Goal: Information Seeking & Learning: Learn about a topic

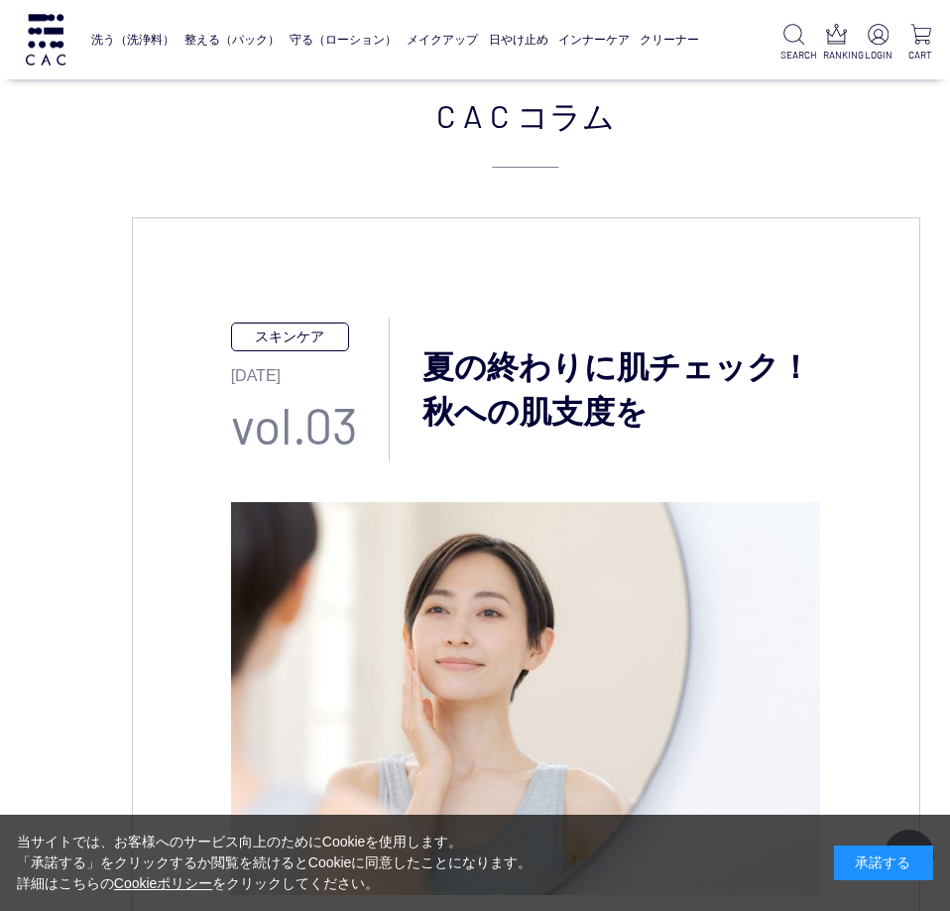
scroll to position [1052, 0]
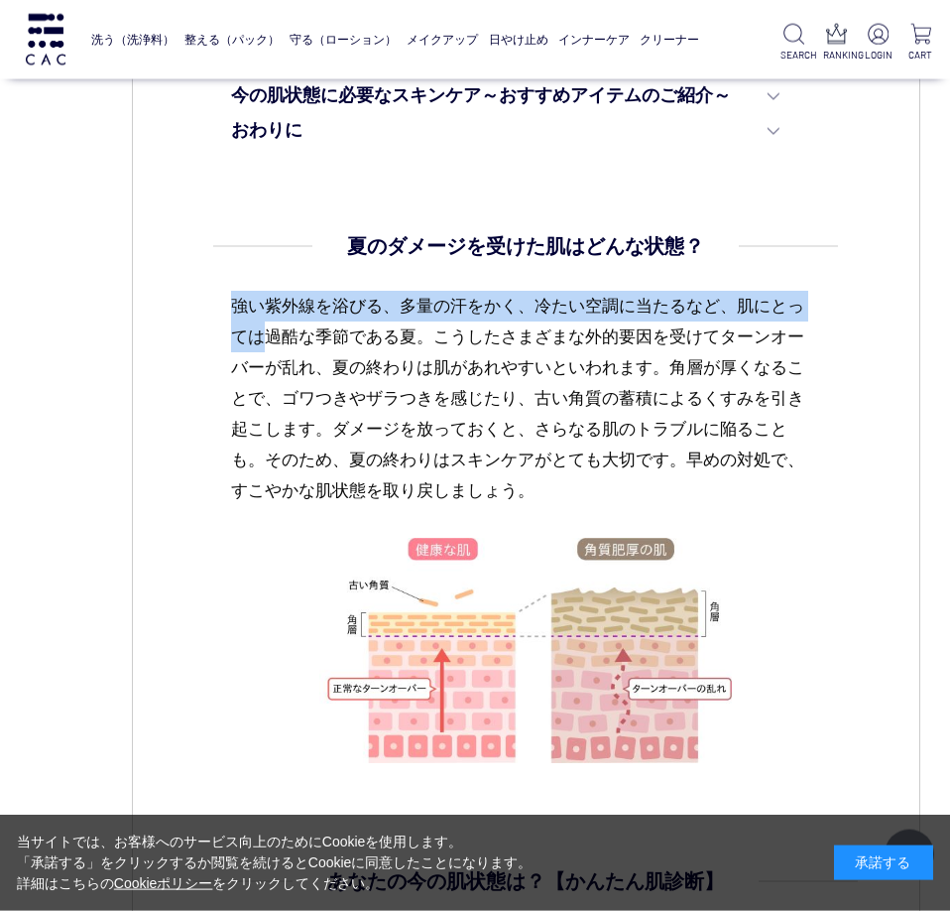
drag, startPoint x: 234, startPoint y: 305, endPoint x: 264, endPoint y: 333, distance: 40.7
click at [264, 333] on p "強い紫外線を浴びる、多量の汗をかく、冷たい空調に当たるなど、肌にとっては過酷な季節である夏。こうしたさまざまな外的要因を受けてターンオーバーが乱れ、夏の終わり…" at bounding box center [526, 414] width 590 height 247
copy p "強い紫外線を浴びる、多量の汗をかく、冷たい空調に当たるなど、肌にとっては"
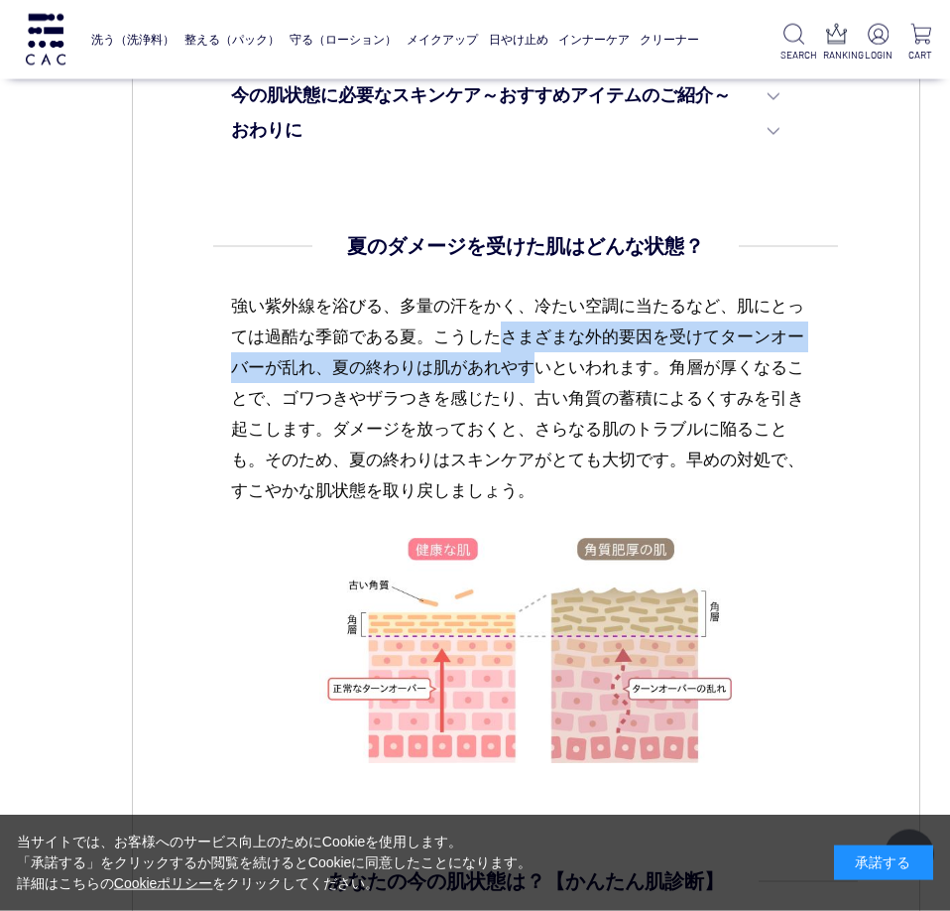
drag, startPoint x: 512, startPoint y: 337, endPoint x: 533, endPoint y: 378, distance: 45.7
click at [533, 378] on p "強い紫外線を浴びる、多量の汗をかく、冷たい空調に当たるなど、肌にとっては過酷な季節である夏。こうしたさまざまな外的要因を受けてターンオーバーが乱れ、夏の終わり…" at bounding box center [526, 414] width 590 height 247
copy p "さまざまな外的要因を受けてターンオーバーが乱れ、夏の終わりは肌があれやす"
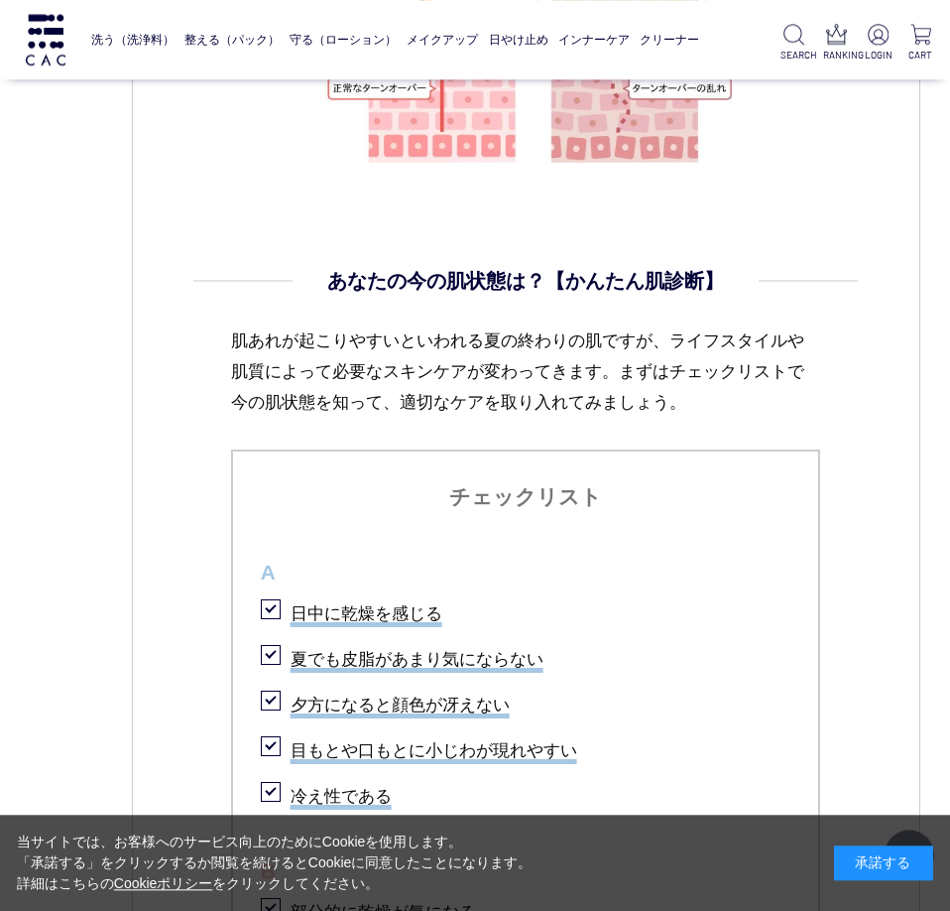
scroll to position [1741, 0]
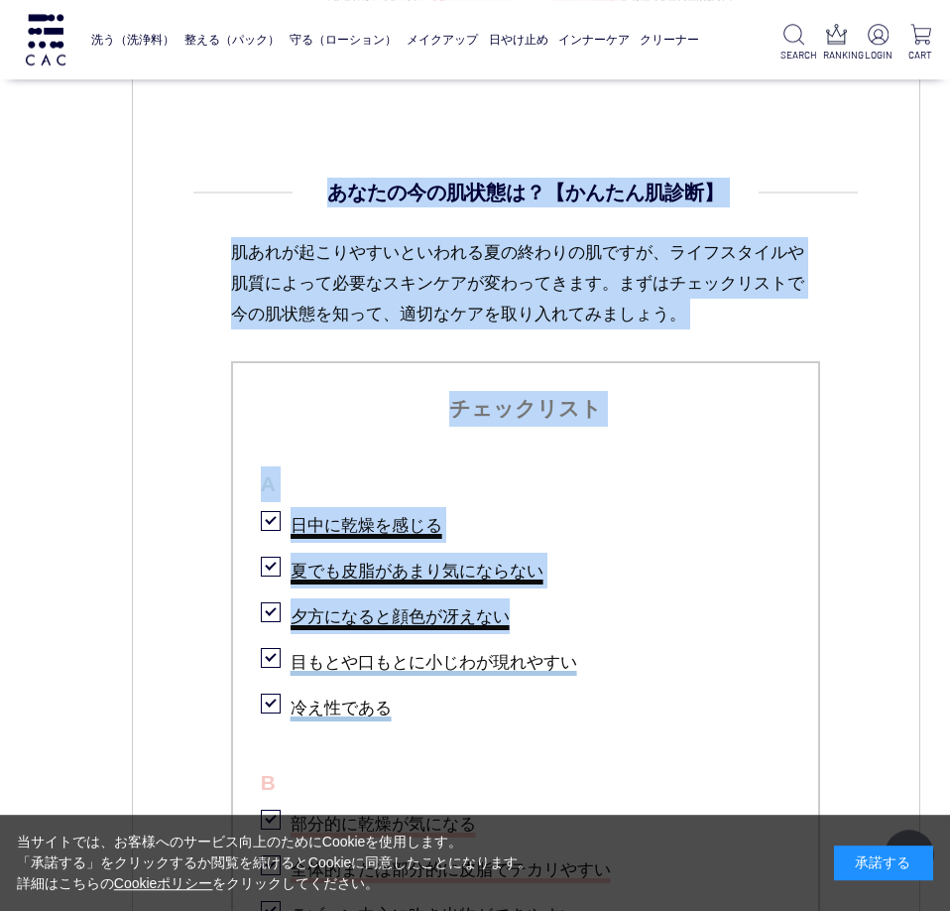
drag, startPoint x: 329, startPoint y: 191, endPoint x: 521, endPoint y: 616, distance: 465.7
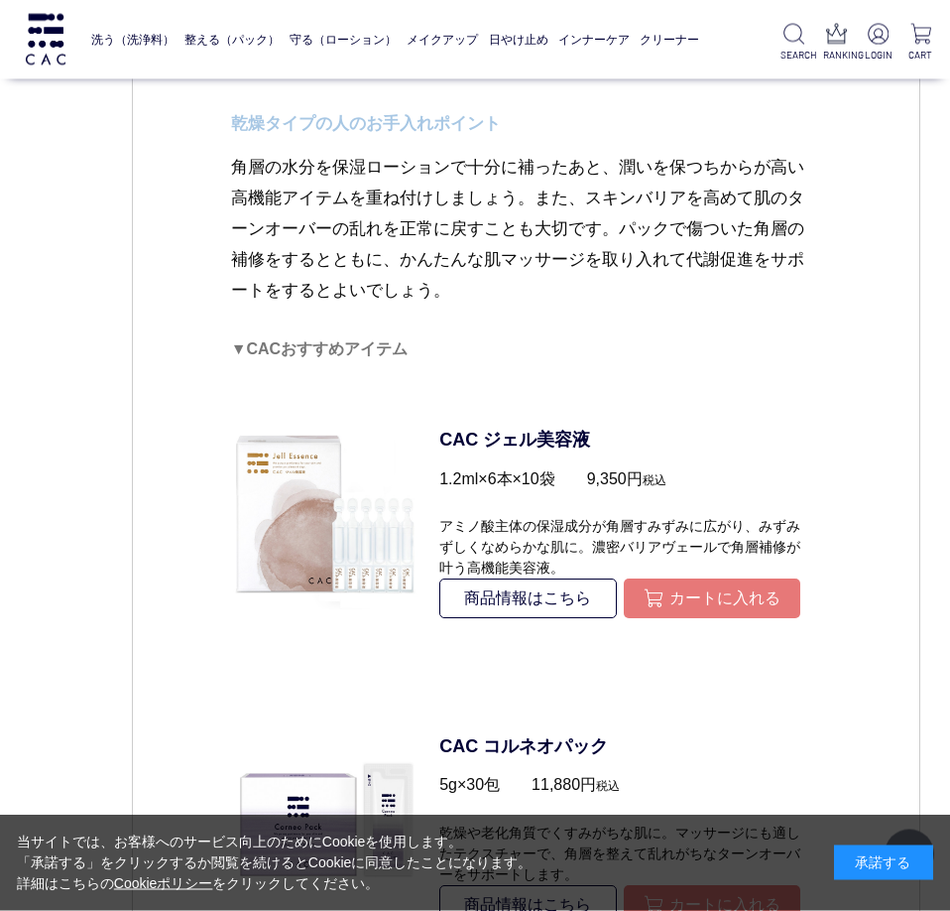
scroll to position [4461, 0]
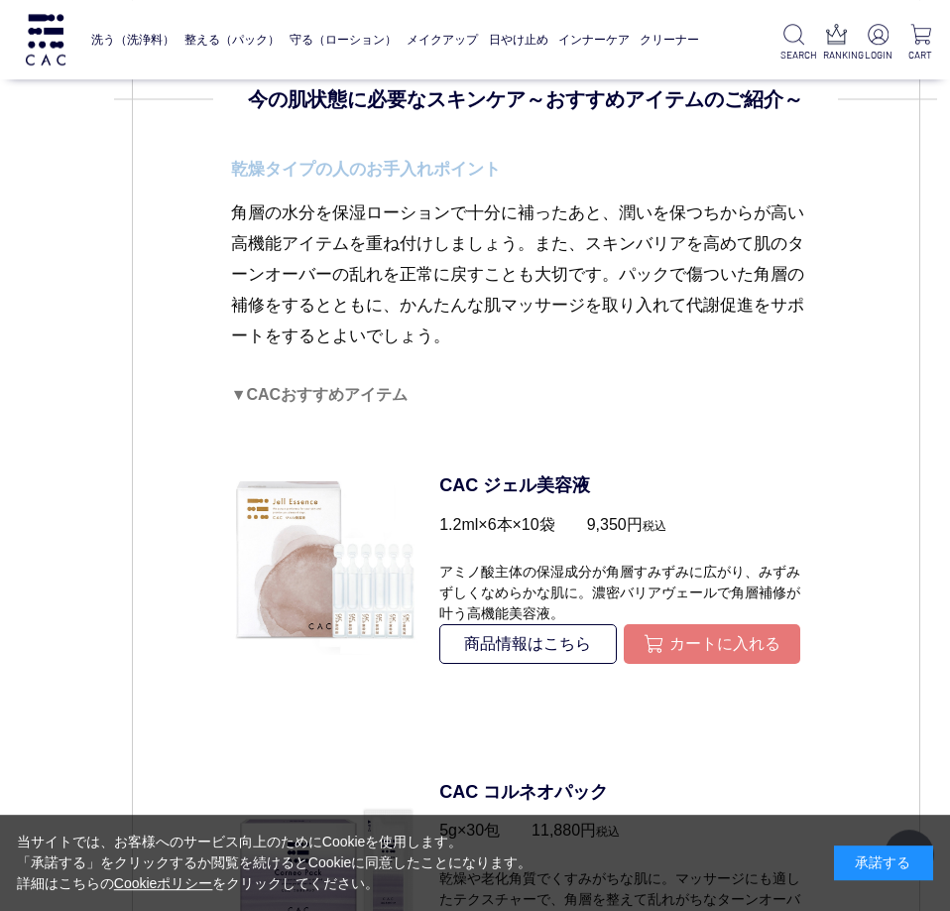
click at [493, 336] on p "角層の水分を保湿ローションで十分に補ったあと、潤いを保つちからが高い高機能アイテムを重ね付けしましょう。また、スキンバリアを高めて肌のターンオーバーの乱れを正…" at bounding box center [526, 289] width 590 height 185
copy div "loremipsum？【dolorsi】 ametconsecteturadipiscing、elitseddoeiusmodtemporincididu。u…"
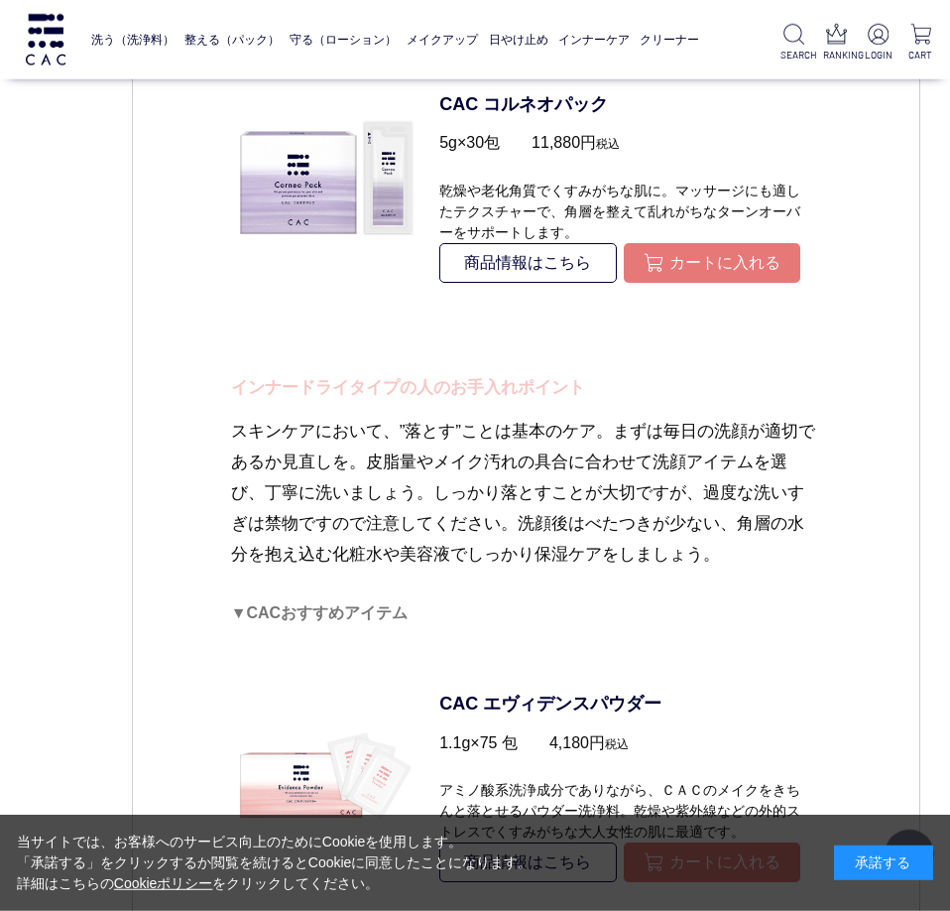
click at [232, 388] on p "インナードライタイプの人のお手入れポイント" at bounding box center [526, 394] width 590 height 45
drag, startPoint x: 231, startPoint y: 385, endPoint x: 755, endPoint y: 591, distance: 562.9
click at [755, 591] on dd "今の肌状態に必要なスキンケア～おすすめアイテムのご紹介～ 乾燥タイプの人のお手入れポイント 角層の水分を保湿ローションで十分に補ったあと、潤いを保つちからが高…" at bounding box center [526, 770] width 590 height 2747
copy dd "インナードライタイプの人のお手入れポイント スキンケアにおいて、”落とす”ことは基本のケア。まずは毎日の洗顔が適切であるか見直しを。皮脂量やメイク汚れの具合に…"
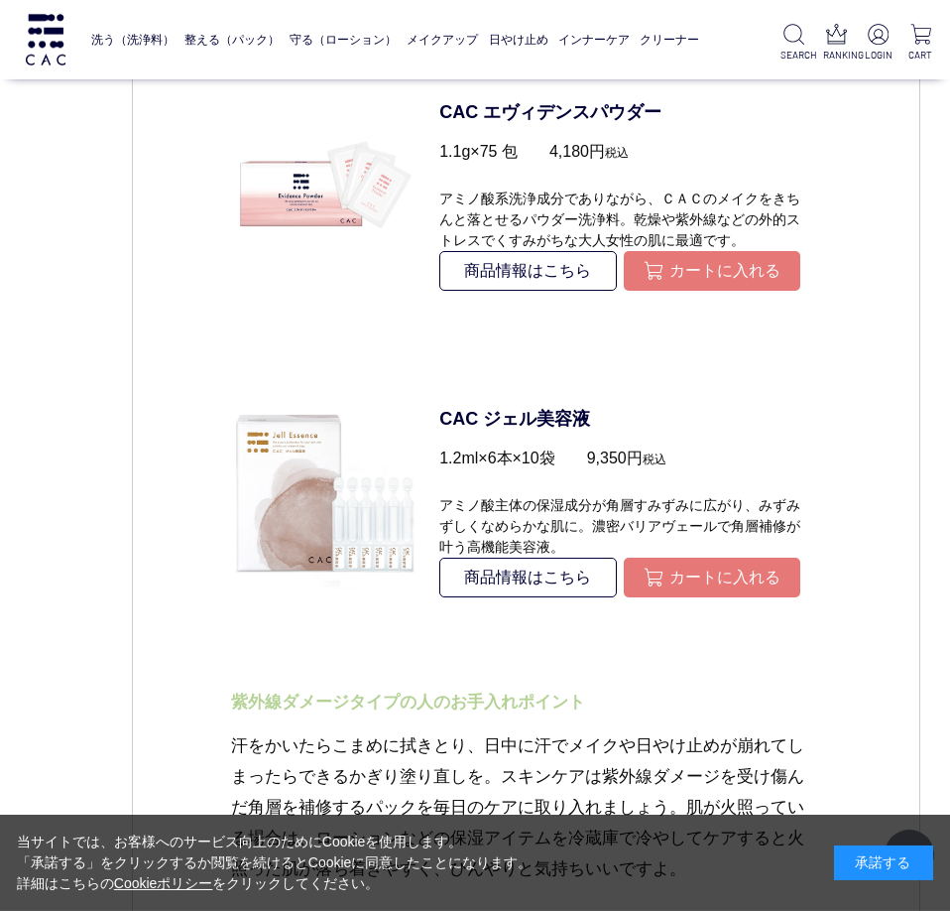
scroll to position [5837, 0]
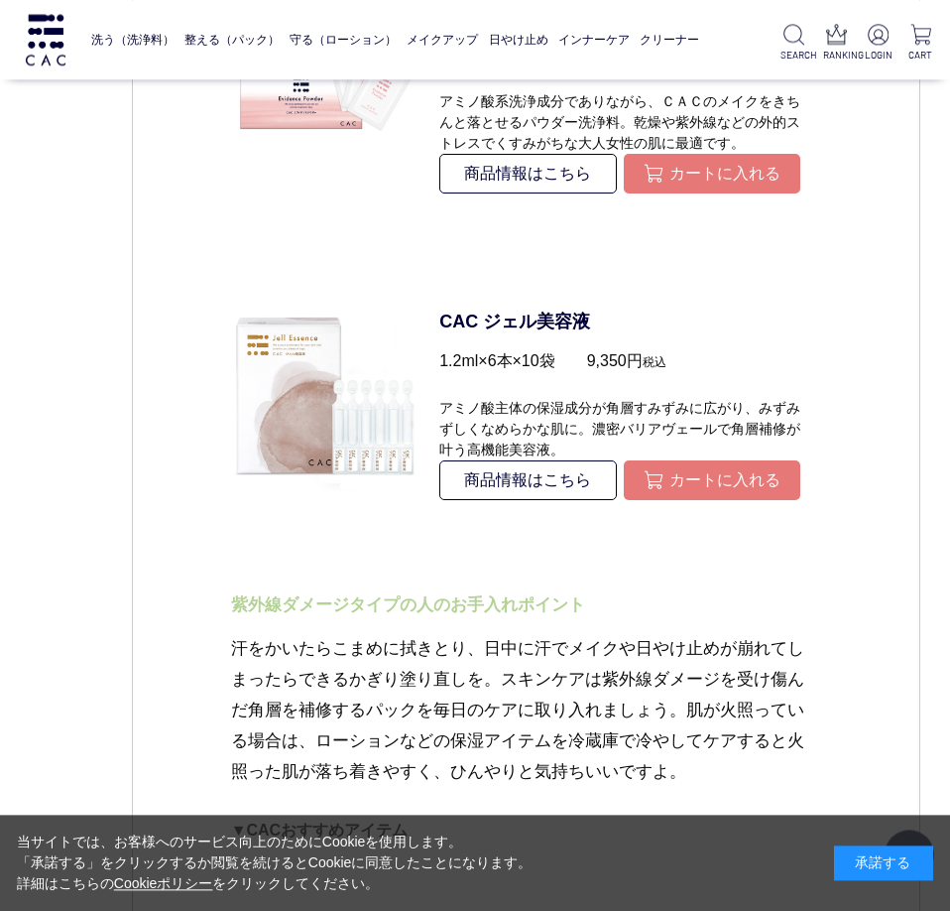
drag, startPoint x: 236, startPoint y: 601, endPoint x: 687, endPoint y: 796, distance: 491.8
click at [687, 796] on dd "今の肌状態に必要なスキンケア～おすすめアイテムのご紹介～ 乾燥タイプの人のお手入れポイント 角層の水分を保湿ローションで十分に補ったあと、潤いを保つちからが高…" at bounding box center [526, 82] width 590 height 2747
copy dd "紫外線ダメージタイプの人のお手入れポイント 汗をかいたらこまめに拭きとり、日中に汗でメイクや日やけ止めが崩れてしまったらできるかぎり塗り直しを。スキンケアは紫…"
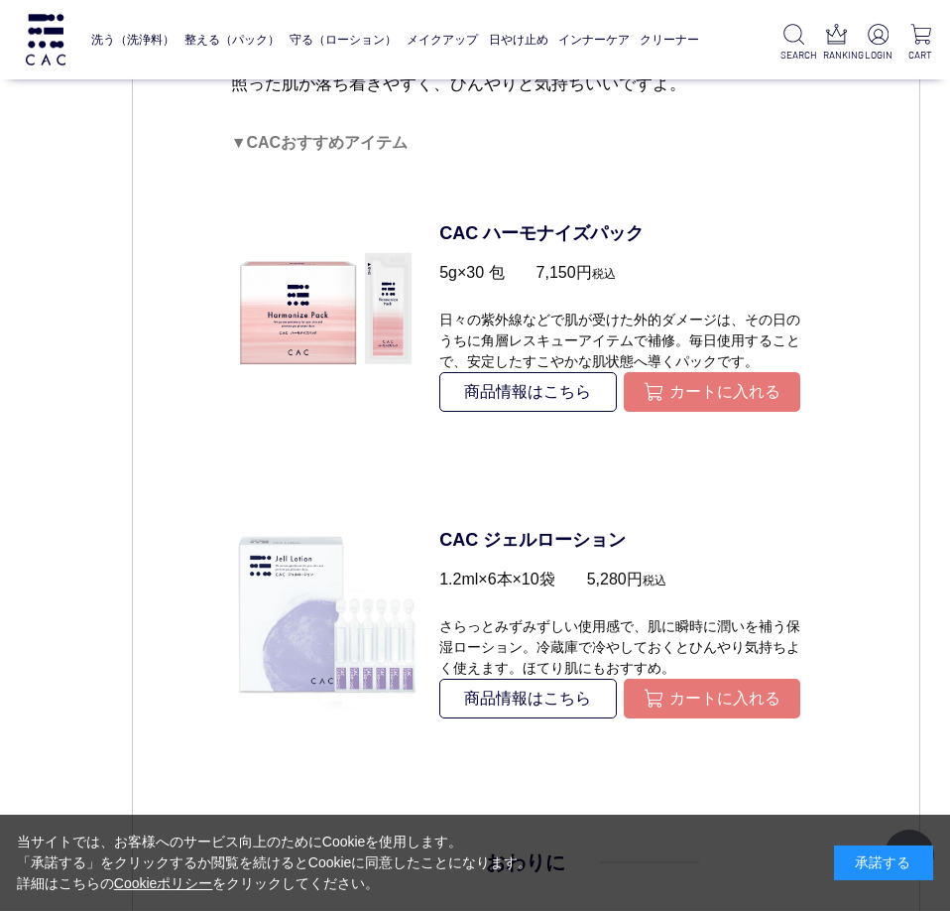
scroll to position [7212, 0]
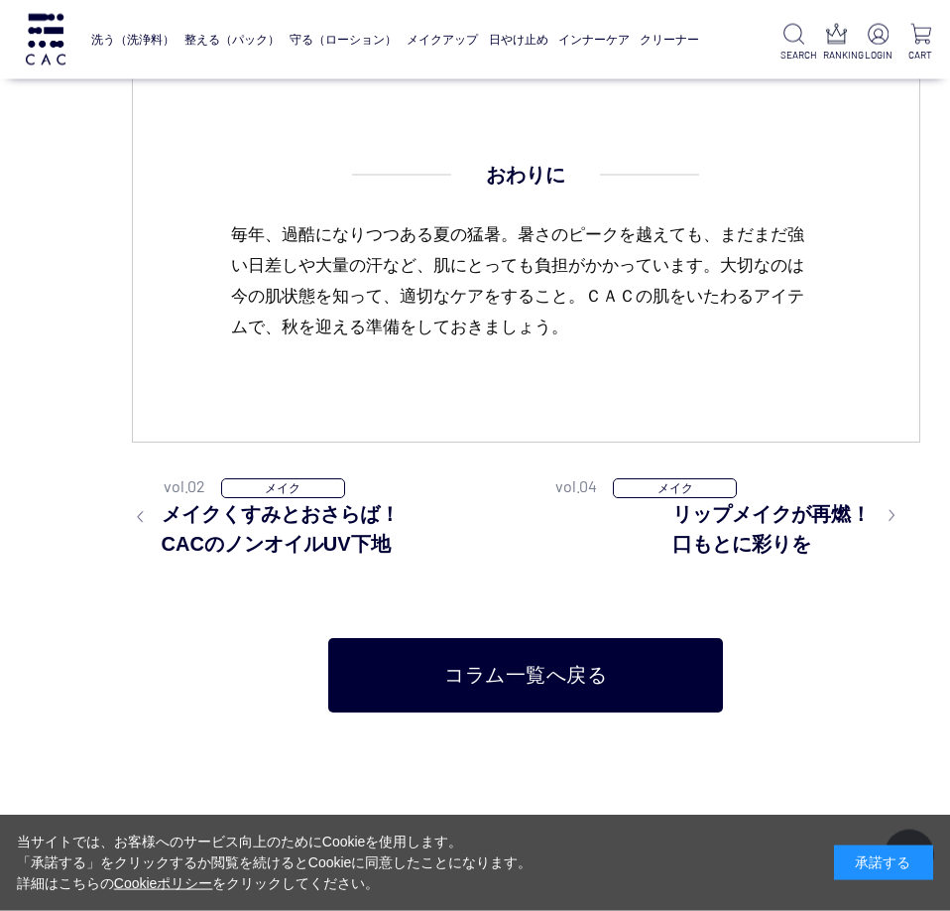
drag, startPoint x: 487, startPoint y: 171, endPoint x: 578, endPoint y: 343, distance: 195.2
click at [591, 293] on p "毎年、過酷になりつつある夏の猛暑。暑さのピークを越えても、まだまだ強い日差しや大量の汗など、肌にとっても負担がかかっています。大切なのは今の肌状態を知って、適…" at bounding box center [526, 280] width 590 height 123
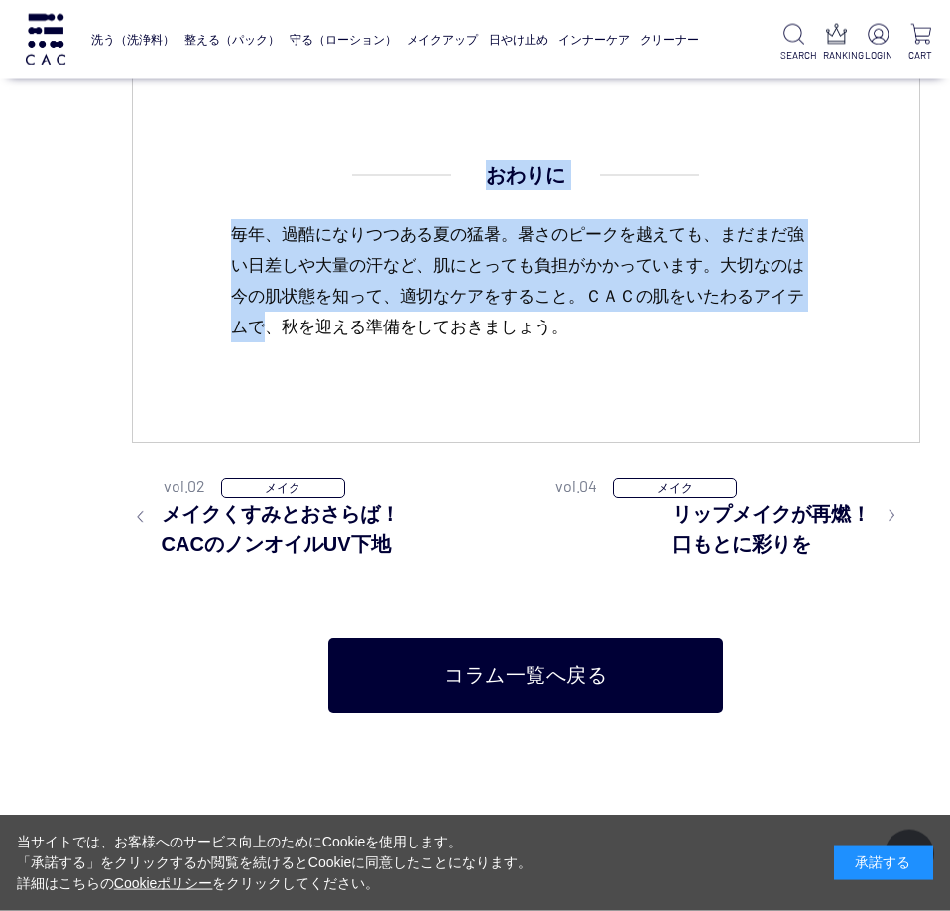
copy dd "おわりに 毎年、過酷になりつつある夏の猛暑。暑さのピークを越えても、まだまだ強い日差しや大量の汗など、肌にとっても負担がかかっています。大切なのは今の肌状態を…"
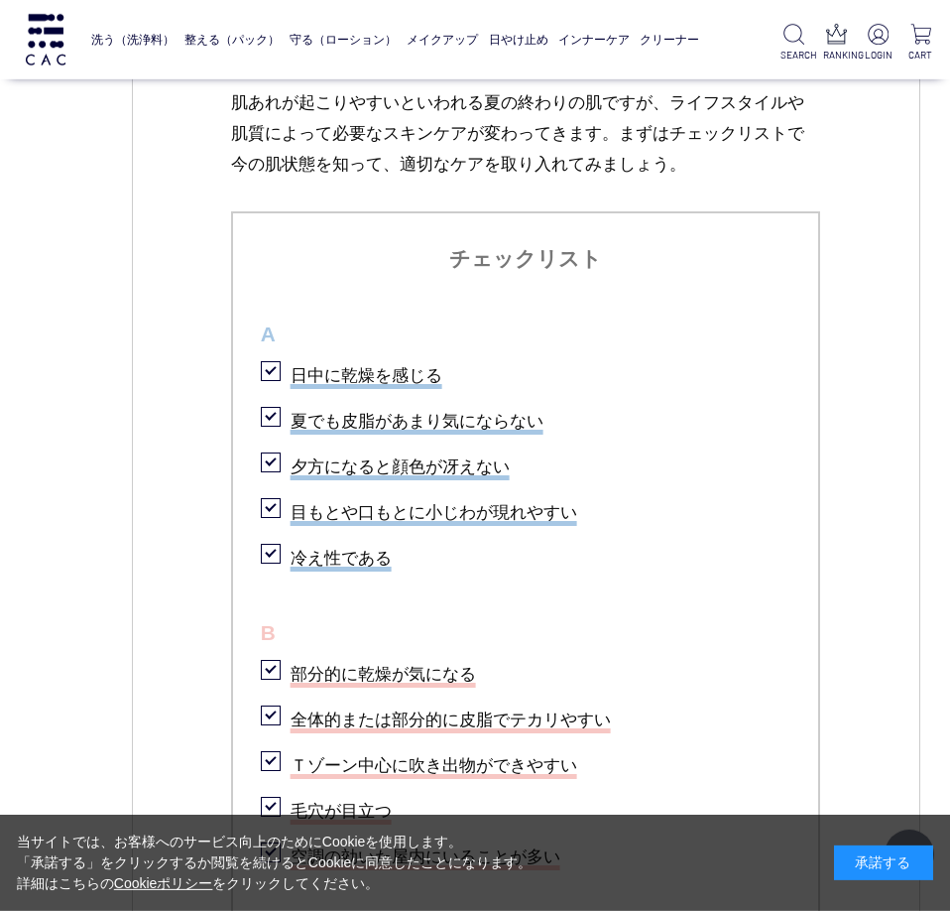
scroll to position [1894, 0]
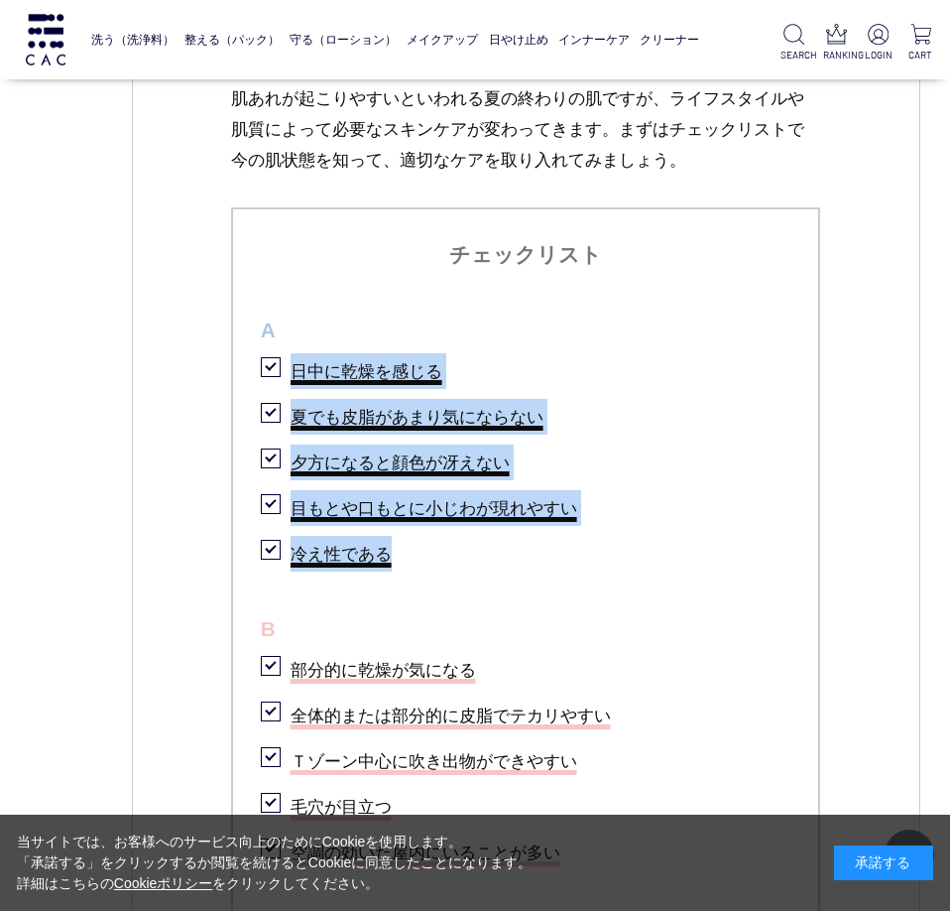
drag, startPoint x: 294, startPoint y: 364, endPoint x: 405, endPoint y: 558, distance: 223.9
click at [405, 558] on ul "チェックリスト A 日中に乾燥を感じる 夏でも皮脂があまり気にならない 夕方になると顔色が冴えない 目もとや口もとに小じわが現れやすい 冷え性である B 部分…" at bounding box center [526, 705] width 590 height 996
copy ul "日中に乾燥を感じる 夏でも皮脂があまり気にならない 夕方になると顔色が冴えない 目もとや口もとに小じわが現れやすい 冷え性である"
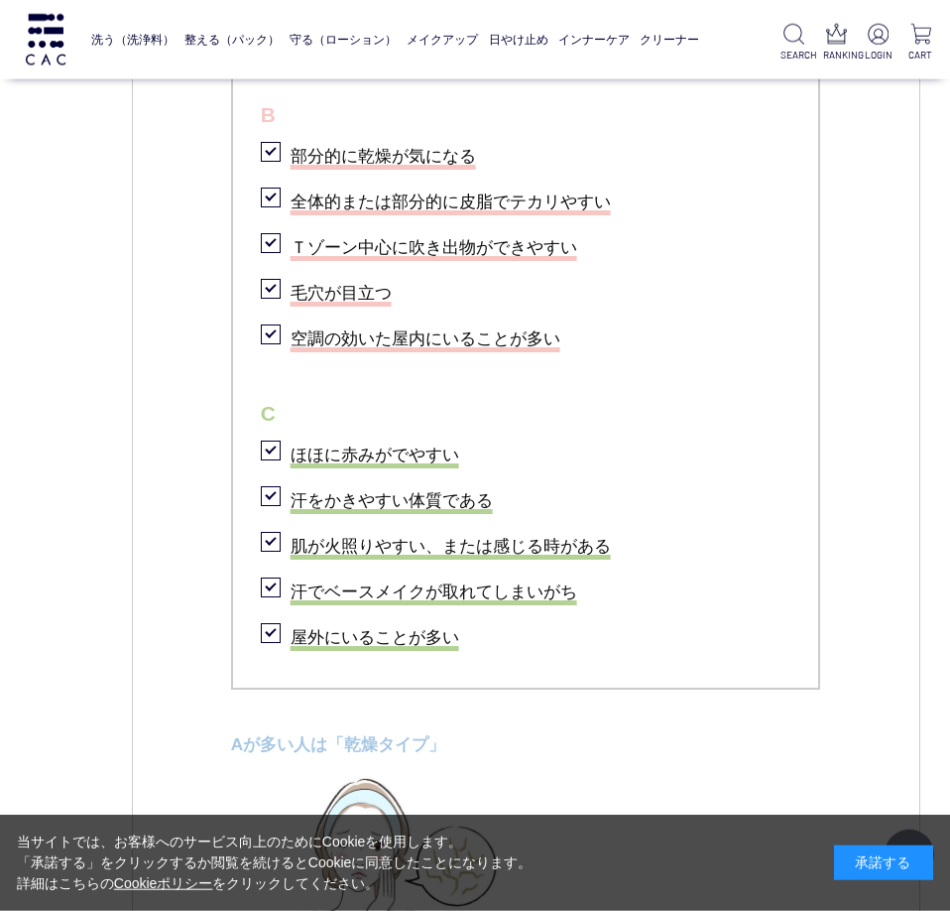
scroll to position [2390, 0]
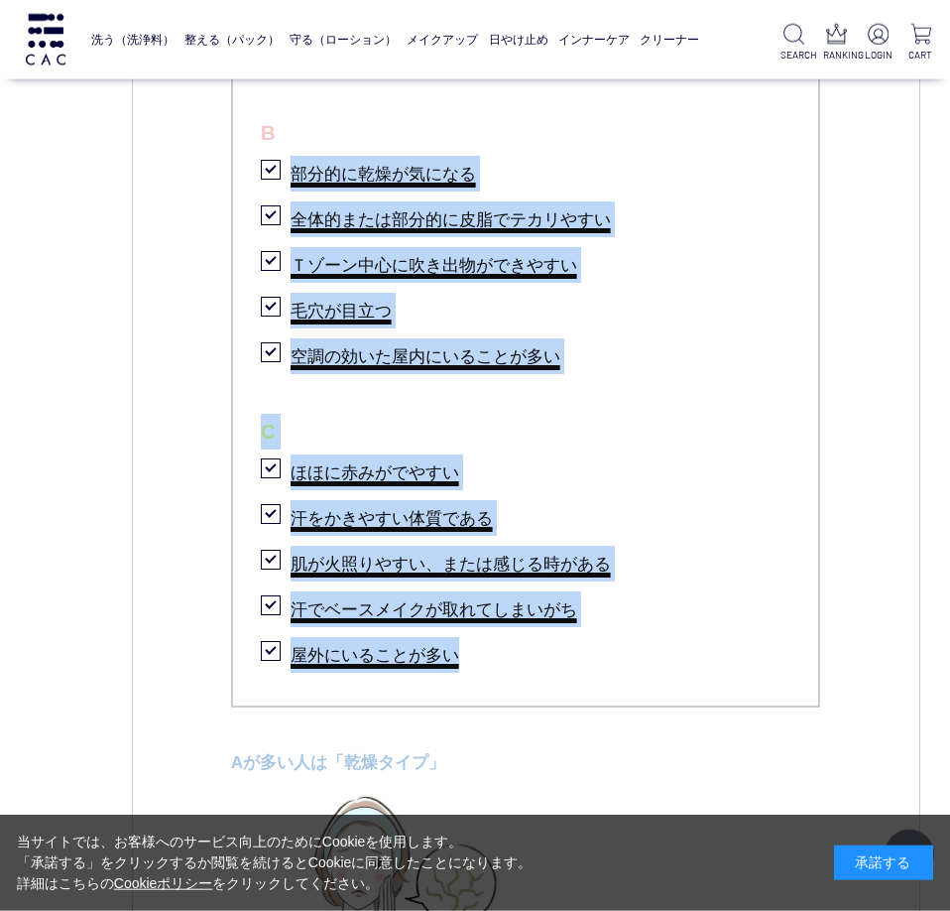
drag, startPoint x: 294, startPoint y: 172, endPoint x: 467, endPoint y: 653, distance: 511.4
click at [467, 653] on ul "チェックリスト A 日中に乾燥を感じる 夏でも皮脂があまり気にならない 夕方になると顔色が冴えない 目もとや口もとに小じわが現れやすい 冷え性である B 部分…" at bounding box center [526, 209] width 590 height 996
copy ul "部分的に乾燥が気になる 全体的または部分的に皮脂でテカリやすい Ｔゾーン中心に吹き出物ができやすい 毛穴が目立つ 空調の効いた屋内にいることが多い C ほほに…"
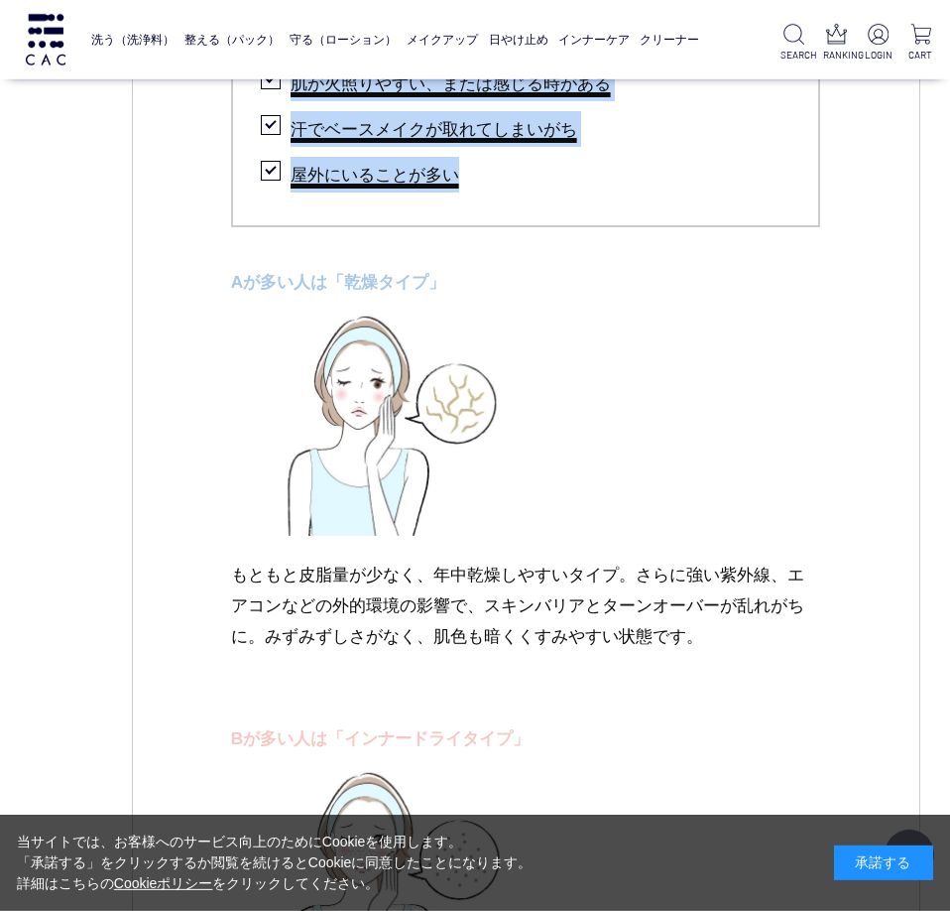
scroll to position [2893, 0]
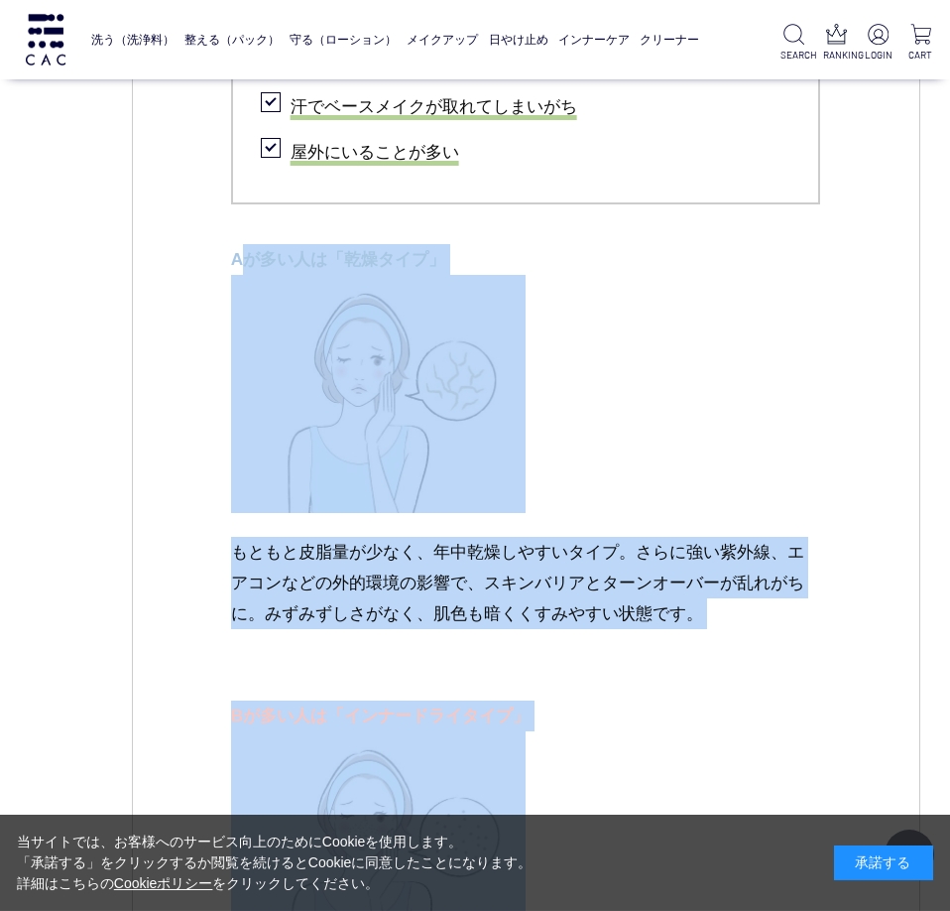
drag, startPoint x: 250, startPoint y: 258, endPoint x: 650, endPoint y: 782, distance: 658.8
click at [650, 782] on dd "あなたの今の肌状態は？【かんたん肌診断】 肌あれが起こりやすいといわれる夏の終わりの肌ですが、ライフスタイルや肌質によって必要なスキンケアが変わってきます。ま…" at bounding box center [526, 299] width 590 height 2548
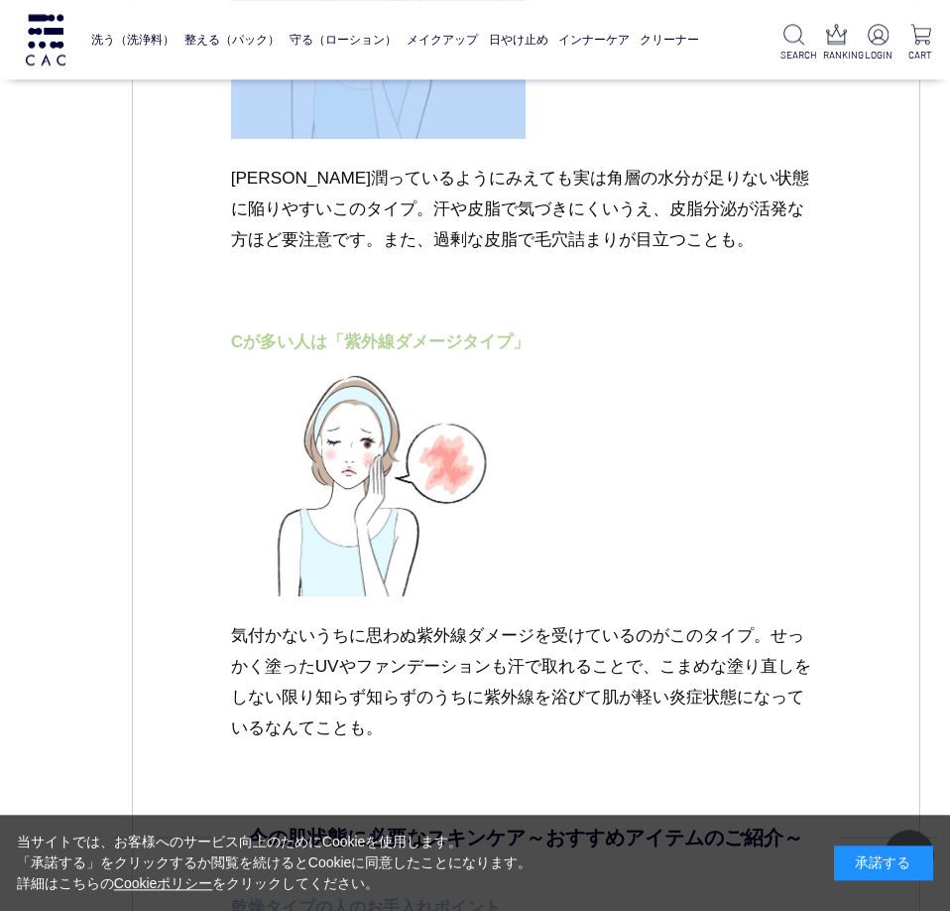
scroll to position [3822, 0]
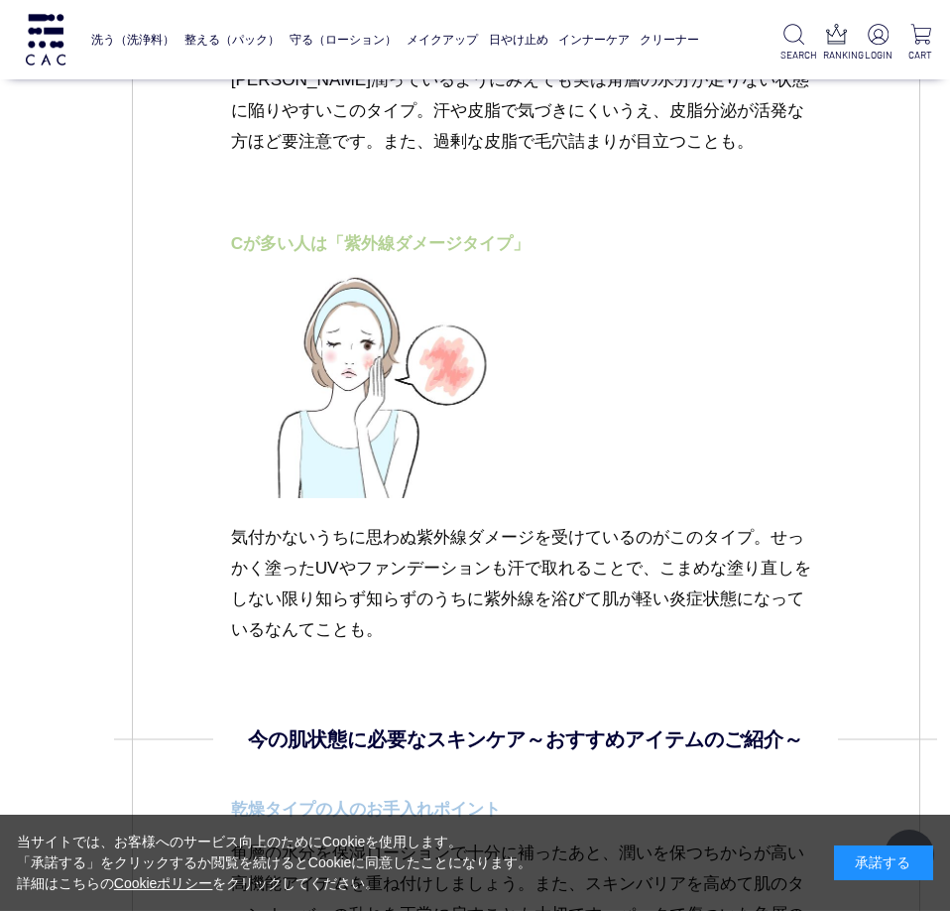
click at [403, 617] on p "気付かないうちに思わぬ紫外線ダメージを受けているのがこのタイプ。せっかく塗ったUVやファンデーションも汗で取れることで、こまめな塗り直しをしない限り知らず知ら…" at bounding box center [526, 583] width 590 height 123
copy dd "lorem「ipsum」 dolorsitame、consectetur。adipisci、elitseddoeiusmo、temporincididuntu…"
click at [861, 747] on div "スキンケア [DATE] vol.03 夏の終わりに肌チェック！ 秋への肌支度を CONTENTS 夏のダメージを受けた肌はどんな状態？ あなたの今の肌状態は…" at bounding box center [526, 113] width 789 height 7437
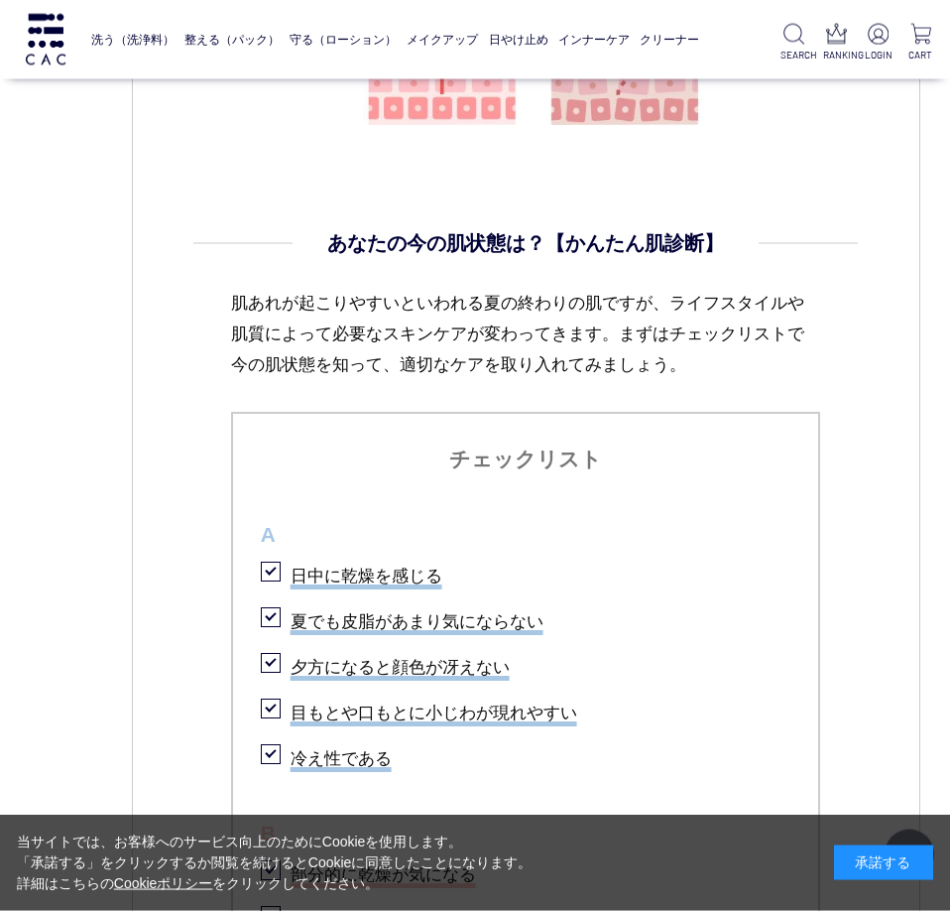
scroll to position [1702, 0]
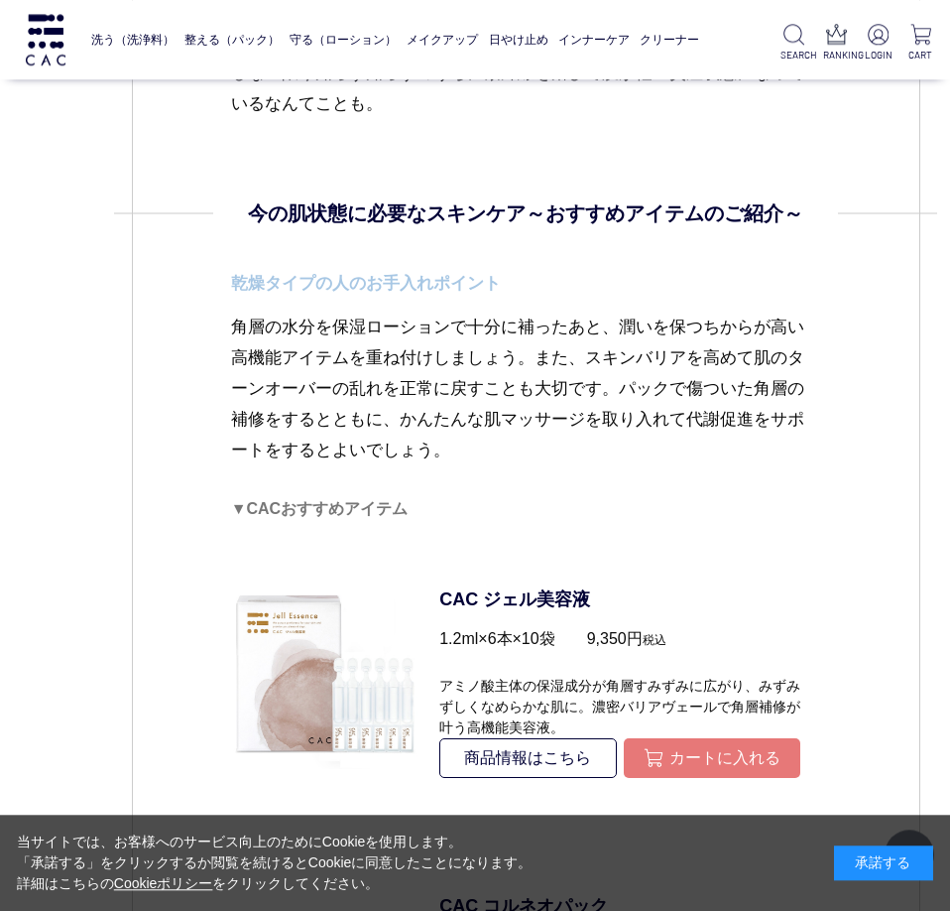
scroll to position [4454, 0]
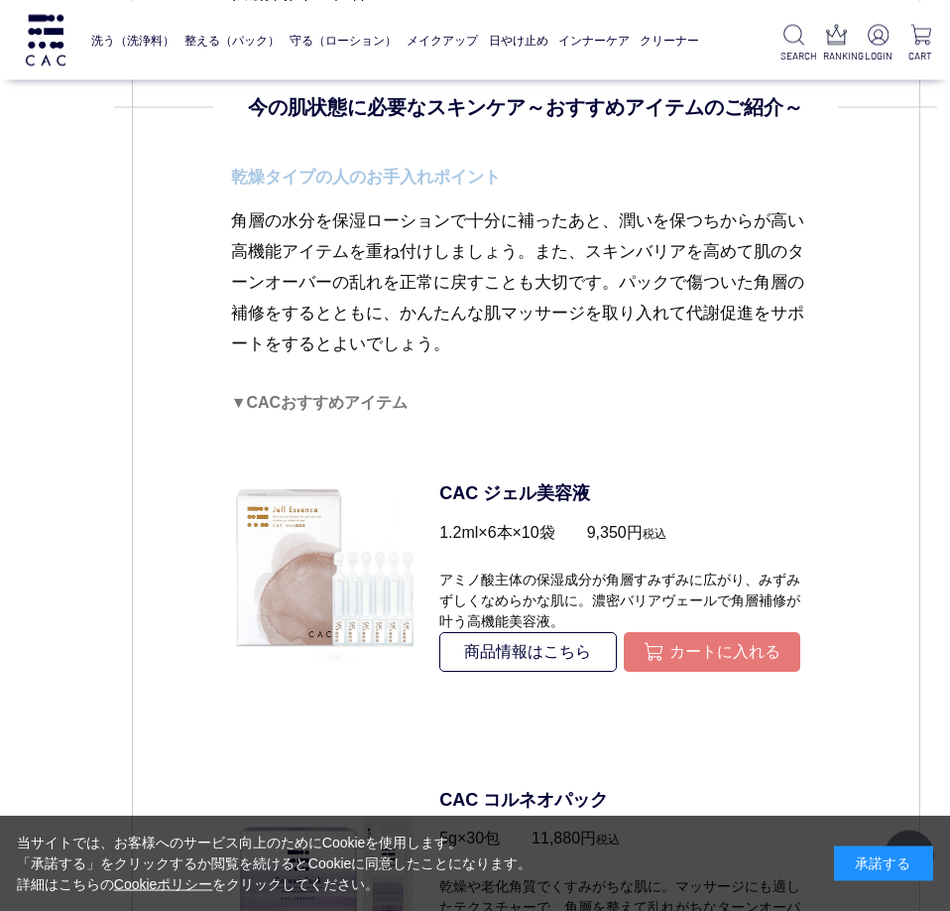
drag, startPoint x: 372, startPoint y: 177, endPoint x: 494, endPoint y: 343, distance: 206.5
copy dd "お手入れポイント 角層の水分を保湿ローションで十分に補ったあと、潤いを保つちからが高い高機能アイテムを重ね付けしましょう。また、スキンバリアを高めて肌のターン…"
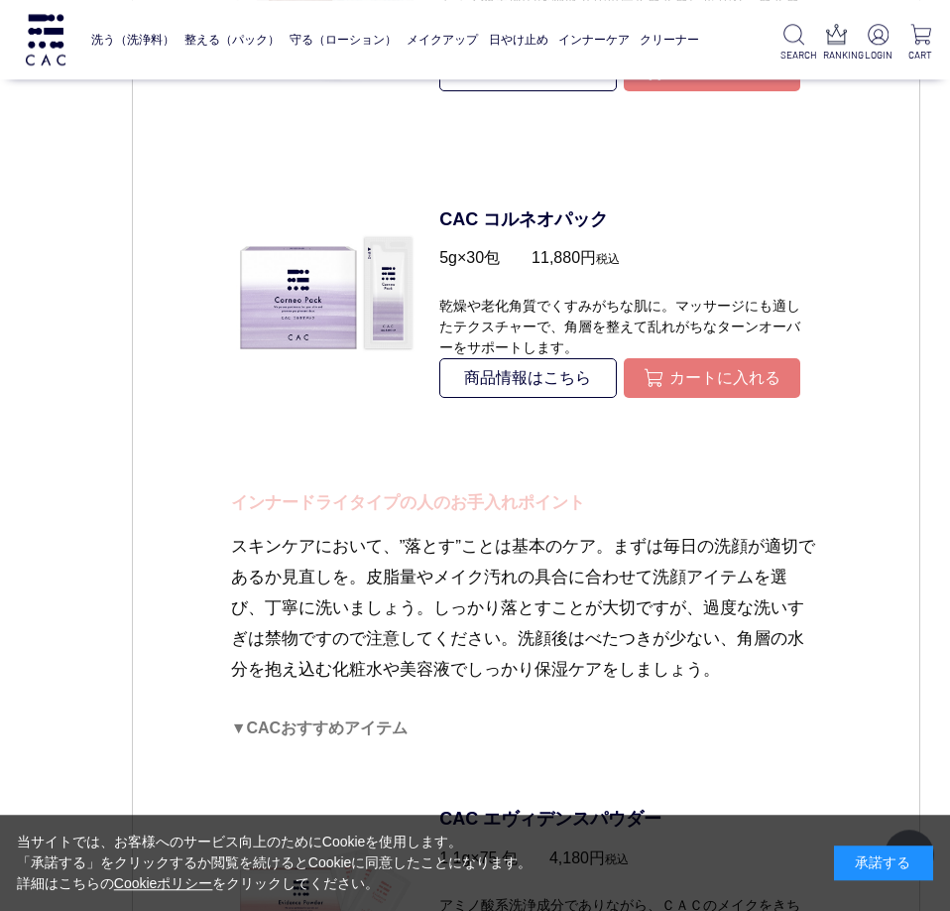
scroll to position [5141, 0]
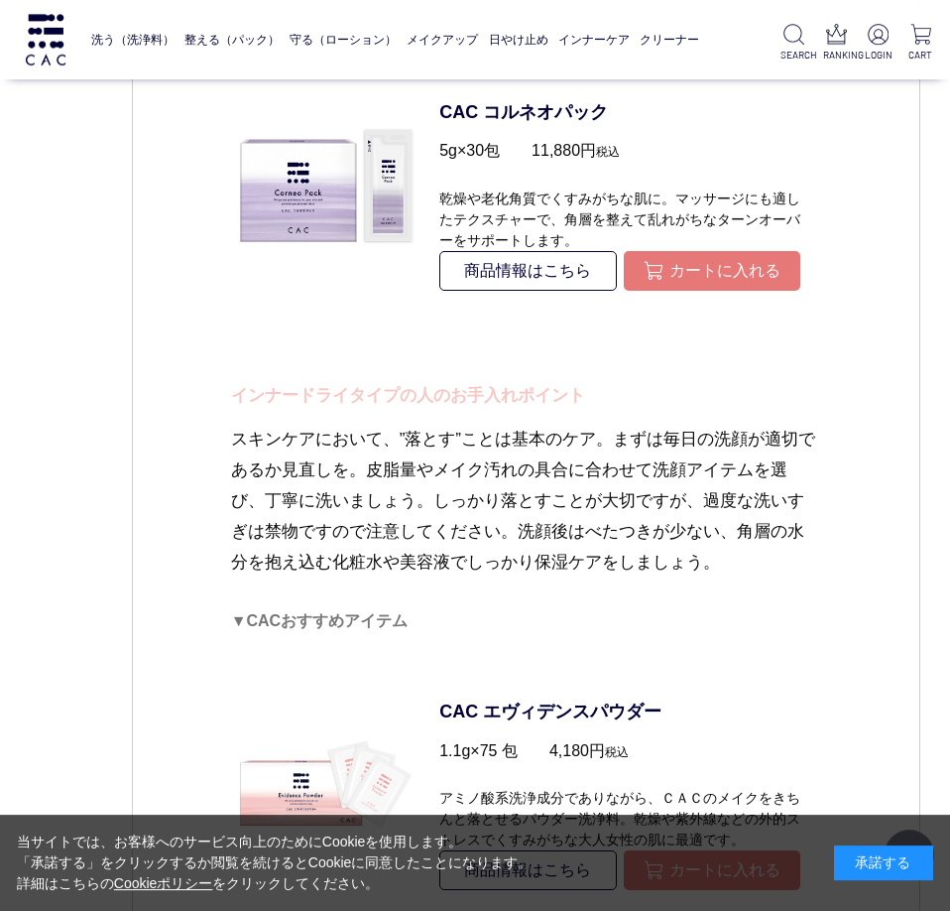
drag, startPoint x: 455, startPoint y: 385, endPoint x: 803, endPoint y: 557, distance: 388.6
click at [803, 557] on dd "今の肌状態に必要なスキンケア～おすすめアイテムのご紹介～ 乾燥タイプの人のお手入れポイント 角層の水分を保湿ローションで十分に補ったあと、潤いを保つちからが高…" at bounding box center [526, 778] width 590 height 2747
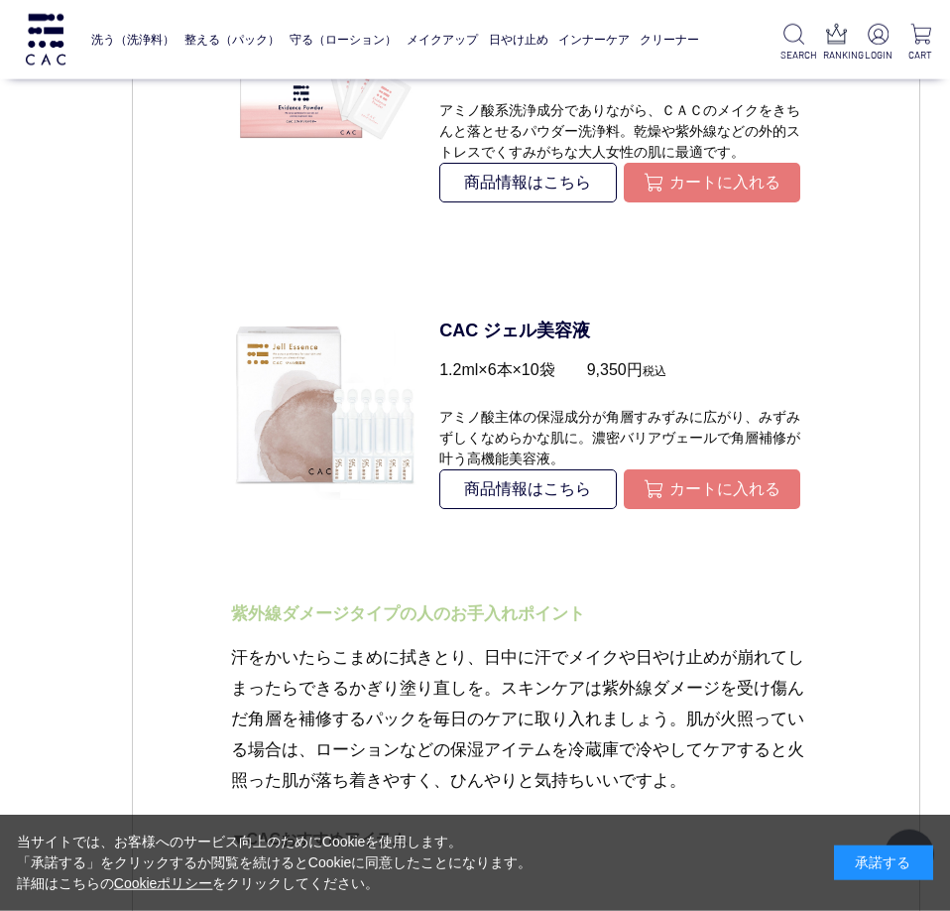
scroll to position [6037, 0]
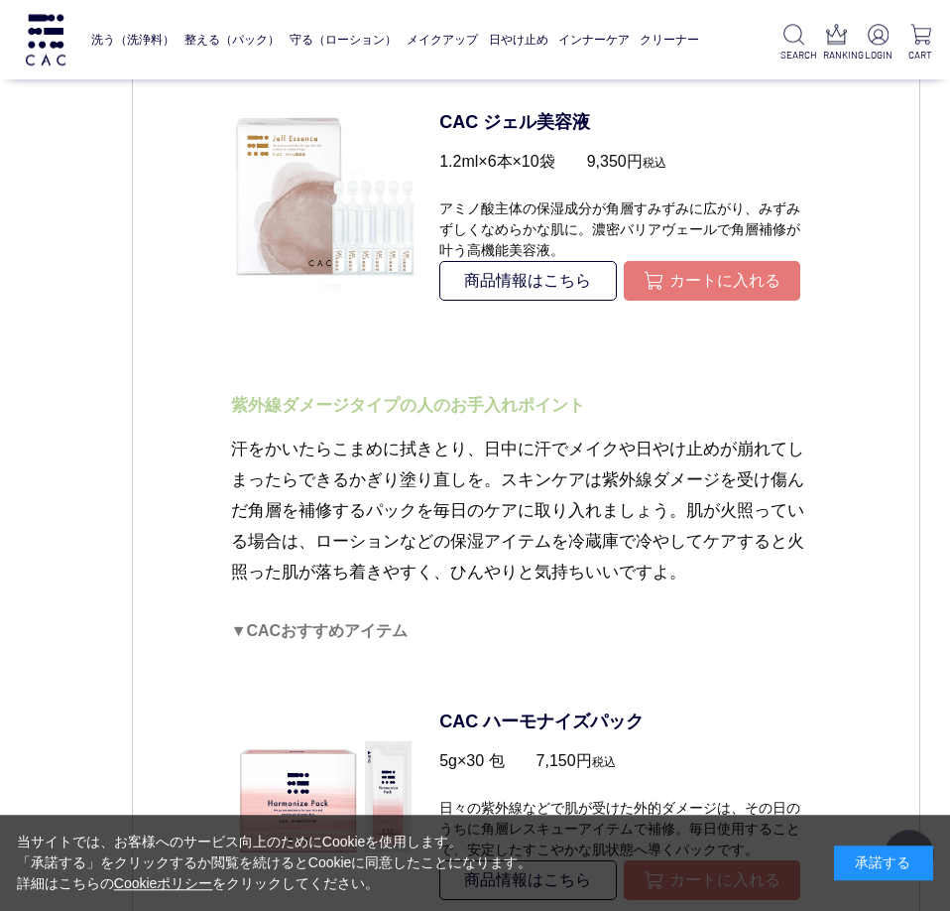
drag, startPoint x: 460, startPoint y: 403, endPoint x: 696, endPoint y: 574, distance: 291.8
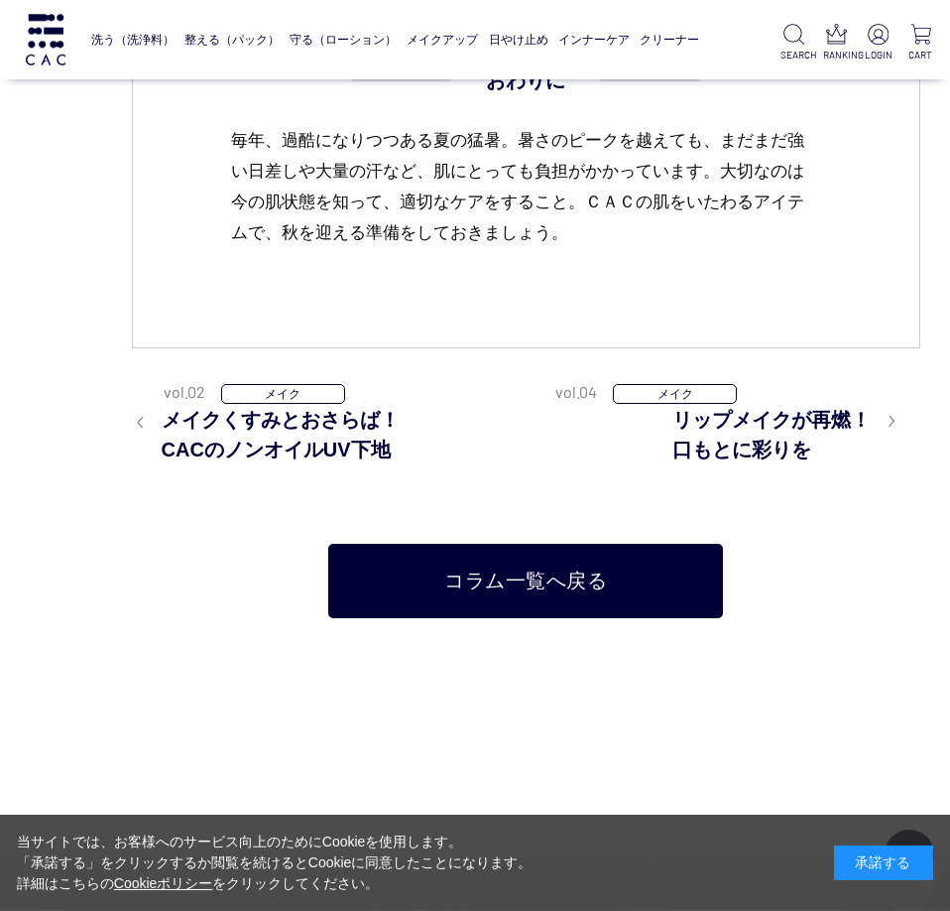
scroll to position [7412, 0]
